Goal: Task Accomplishment & Management: Use online tool/utility

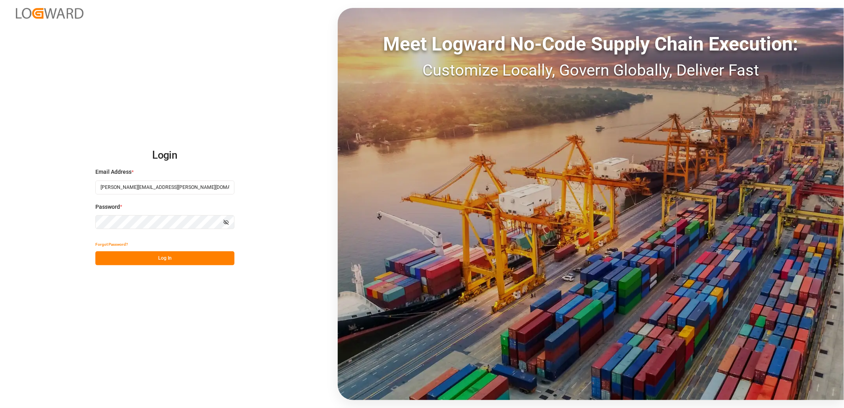
click at [192, 260] on button "Log In" at bounding box center [164, 258] width 139 height 14
